Goal: Contribute content: Add original content to the website for others to see

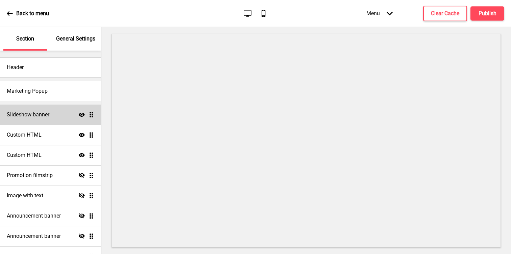
click at [74, 120] on div "Slideshow banner Show Drag" at bounding box center [50, 115] width 101 height 20
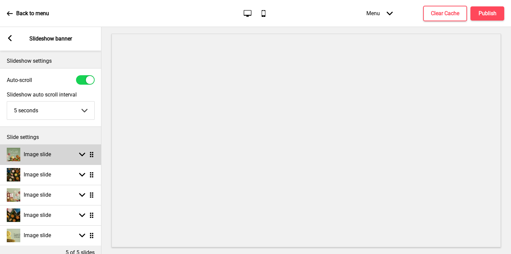
click at [82, 154] on rect at bounding box center [82, 155] width 6 height 6
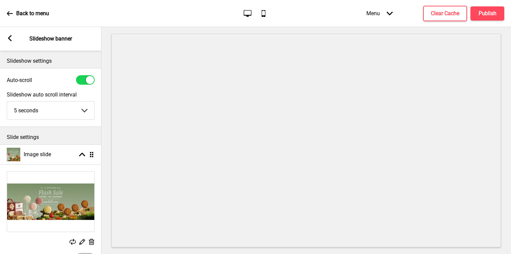
scroll to position [1, 0]
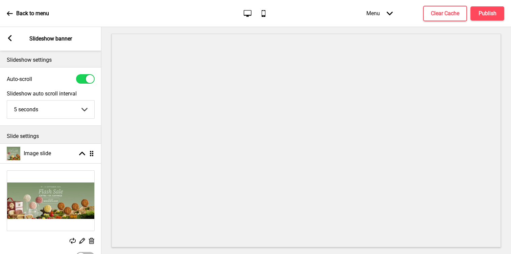
click at [89, 240] on icon at bounding box center [92, 241] width 6 height 6
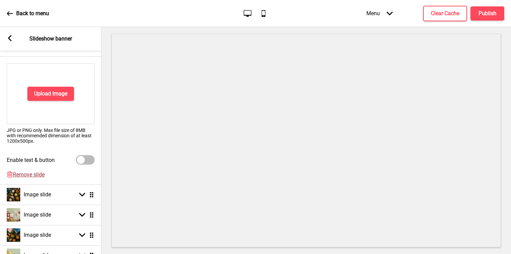
click at [41, 176] on span "Remove slide" at bounding box center [29, 175] width 32 height 6
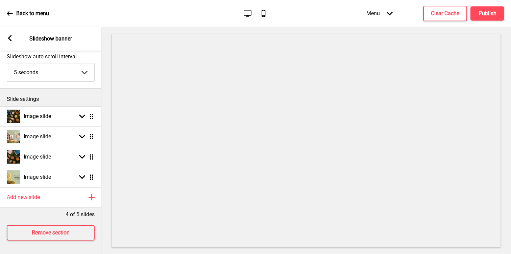
scroll to position [38, 0]
click at [9, 39] on icon at bounding box center [10, 38] width 4 height 6
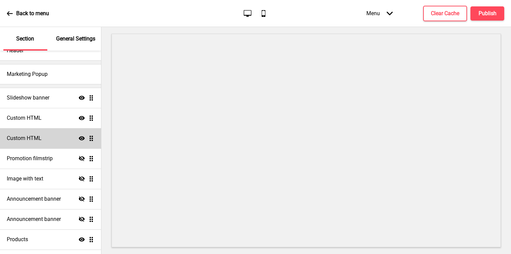
scroll to position [18, 0]
click at [48, 140] on div "Custom HTML Show Drag" at bounding box center [50, 138] width 101 height 20
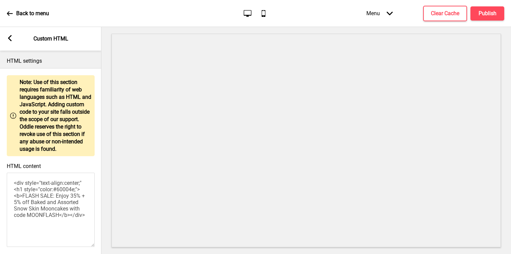
drag, startPoint x: 26, startPoint y: 203, endPoint x: 59, endPoint y: 223, distance: 38.7
click at [59, 223] on textarea "<div style="text-align:center;"<h1 style="color:#60004e;"><b>FLASH SALE: Enjoy …" at bounding box center [51, 210] width 88 height 74
click at [66, 223] on textarea "<div style="text-align:center;"<h1 style="color:#60004e;"><b>FLASH SALE: Enjoy …" at bounding box center [51, 210] width 88 height 74
drag, startPoint x: 61, startPoint y: 223, endPoint x: 24, endPoint y: 202, distance: 42.0
click at [24, 202] on textarea "<div style="text-align:center;"<h1 style="color:#60004e;"><b>FLASH SALE: Enjoy …" at bounding box center [51, 210] width 88 height 74
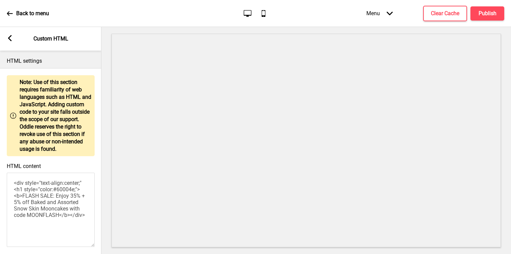
paste textarea "Enjoy 35% off with code: MOONJOY"
type textarea "<div style="text-align:center;"<h1 style="color:#60004e;"><b>Enjoy 35% off with…"
click at [480, 14] on h4 "Publish" at bounding box center [487, 13] width 18 height 7
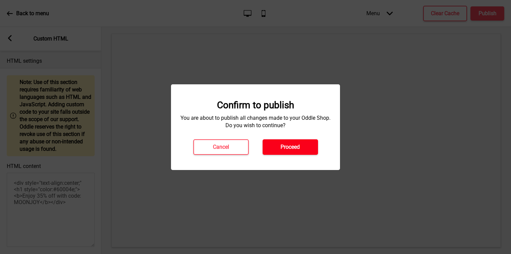
click at [299, 154] on button "Proceed" at bounding box center [289, 147] width 55 height 16
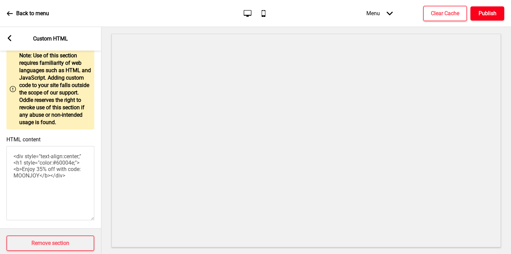
scroll to position [37, 0]
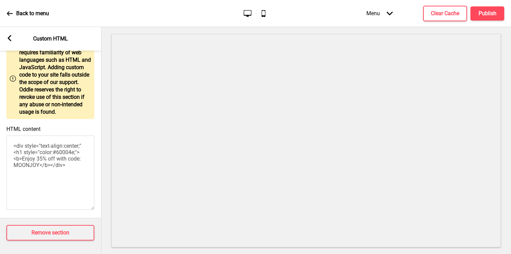
click at [11, 38] on rect at bounding box center [9, 38] width 6 height 6
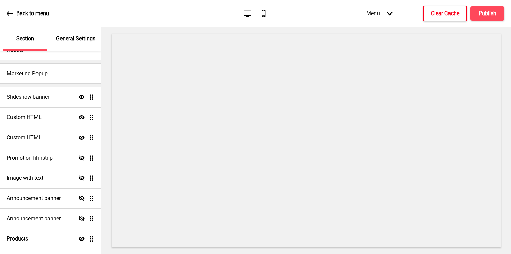
click at [449, 13] on h4 "Clear Cache" at bounding box center [444, 13] width 28 height 7
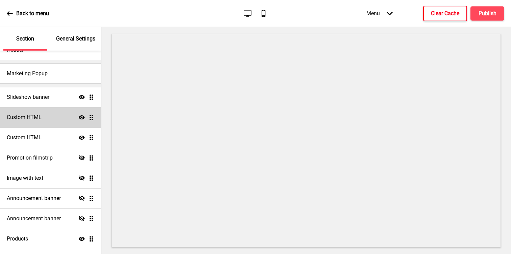
click at [62, 115] on div "Custom HTML Show Drag" at bounding box center [50, 117] width 101 height 20
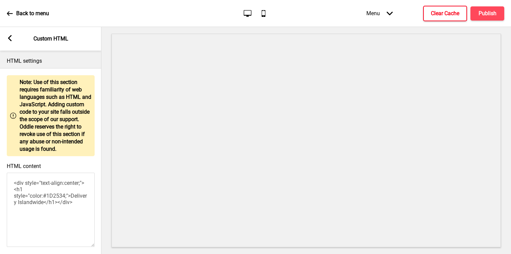
click at [8, 38] on icon at bounding box center [10, 38] width 4 height 6
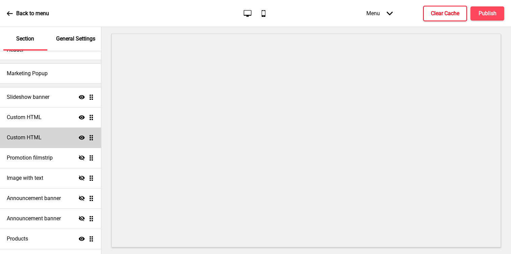
click at [36, 139] on h4 "Custom HTML" at bounding box center [24, 137] width 35 height 7
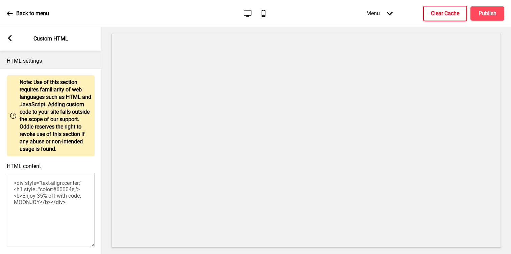
click at [25, 204] on textarea "<div style="text-align:center;"<h1 style="color:#60004e;"><b>Enjoy 35% off with…" at bounding box center [51, 210] width 88 height 74
click at [62, 211] on textarea "<div style="text-align:center;"<h1 style="color:#60004e;"><b>Limited time offer…" at bounding box center [51, 210] width 88 height 74
click at [449, 17] on h4 "Clear Cache" at bounding box center [444, 13] width 28 height 7
drag, startPoint x: 39, startPoint y: 217, endPoint x: 24, endPoint y: 205, distance: 20.1
click at [24, 205] on textarea "<div style="text-align:center;"<h1 style="color:#60004e;"><b>Limited time offer…" at bounding box center [51, 210] width 88 height 74
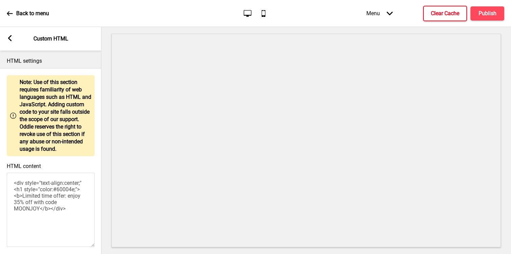
paste textarea "Enjoy 35% off Baked and Assorted Snow Skin Mooncakes with code MOONJOY.25% off …"
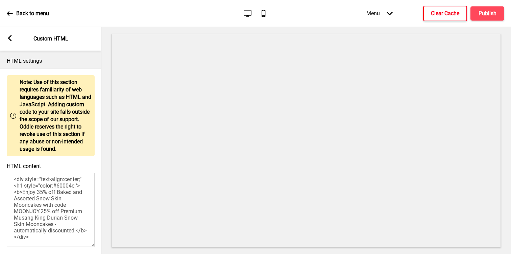
scroll to position [10, 0]
drag, startPoint x: 43, startPoint y: 212, endPoint x: 79, endPoint y: 231, distance: 41.2
click at [79, 231] on textarea "<div style="text-align:center;"<h1 style="color:#60004e;"><b>Enjoy 35% off Bake…" at bounding box center [51, 210] width 88 height 74
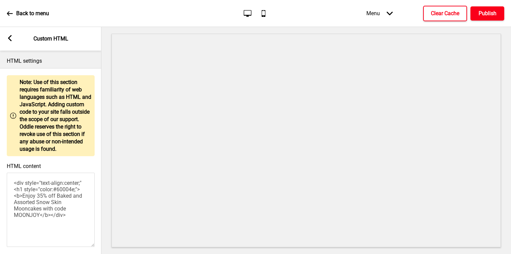
click at [496, 15] on h4 "Publish" at bounding box center [487, 13] width 18 height 7
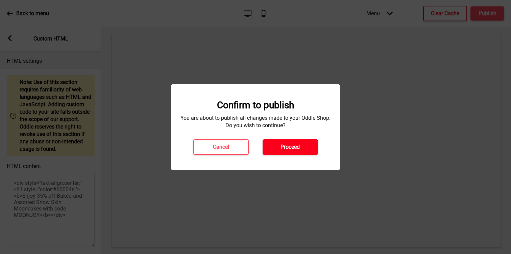
click at [298, 143] on h4 "Proceed" at bounding box center [289, 146] width 19 height 7
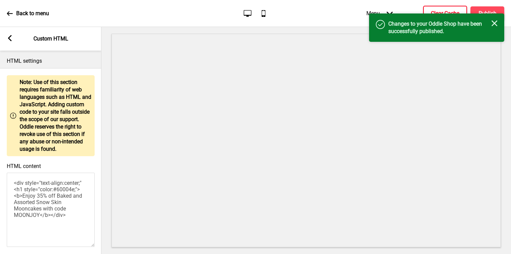
click at [450, 8] on button "Clear Cache" at bounding box center [445, 14] width 44 height 16
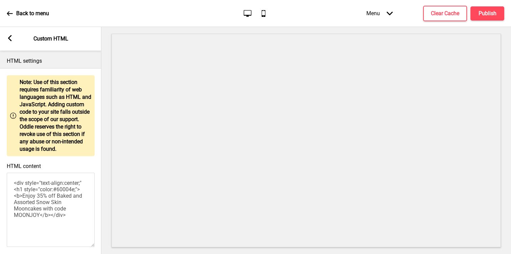
drag, startPoint x: 40, startPoint y: 224, endPoint x: 24, endPoint y: 204, distance: 25.5
click at [24, 204] on textarea "<div style="text-align:center;"<h1 style="color:#60004e;"><b>Enjoy 35% off Bake…" at bounding box center [51, 210] width 88 height 74
paste textarea "Limited Time Offer: Enjoy 35% off"
type textarea "<div style="text-align:center;"<h1 style="color:#60004e;"><b>Limited Time Offer…"
click at [477, 15] on button "Publish" at bounding box center [487, 13] width 34 height 14
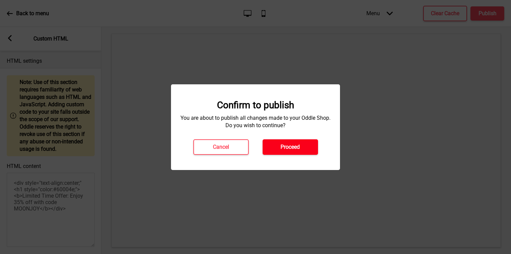
click at [304, 150] on button "Proceed" at bounding box center [289, 147] width 55 height 16
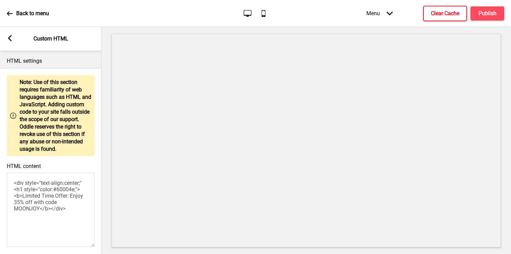
click at [433, 18] on button "Clear Cache" at bounding box center [445, 14] width 44 height 16
